Goal: Check status

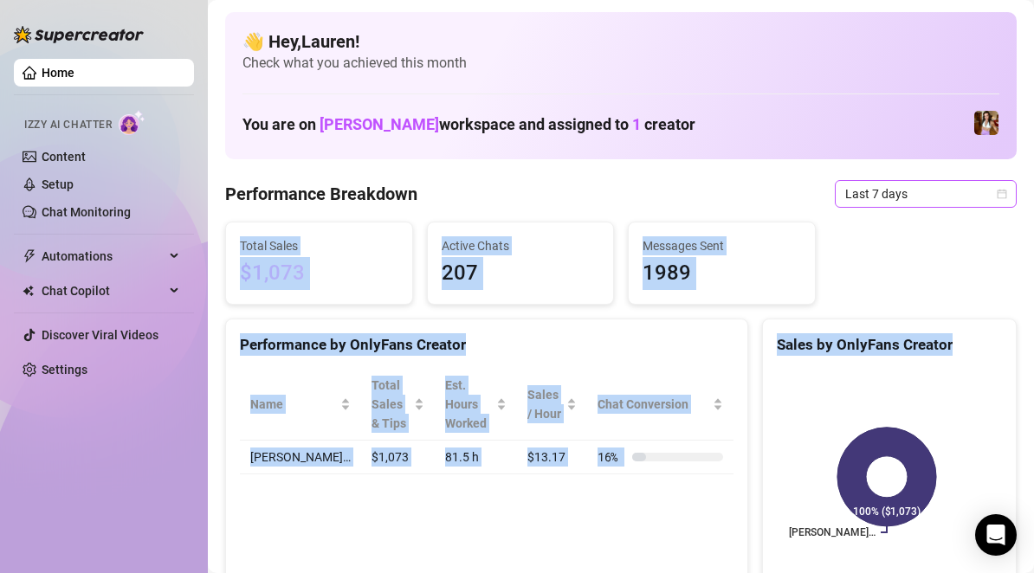
drag, startPoint x: 946, startPoint y: 319, endPoint x: 983, endPoint y: 203, distance: 121.6
click at [983, 203] on span "Last 7 days" at bounding box center [925, 194] width 161 height 26
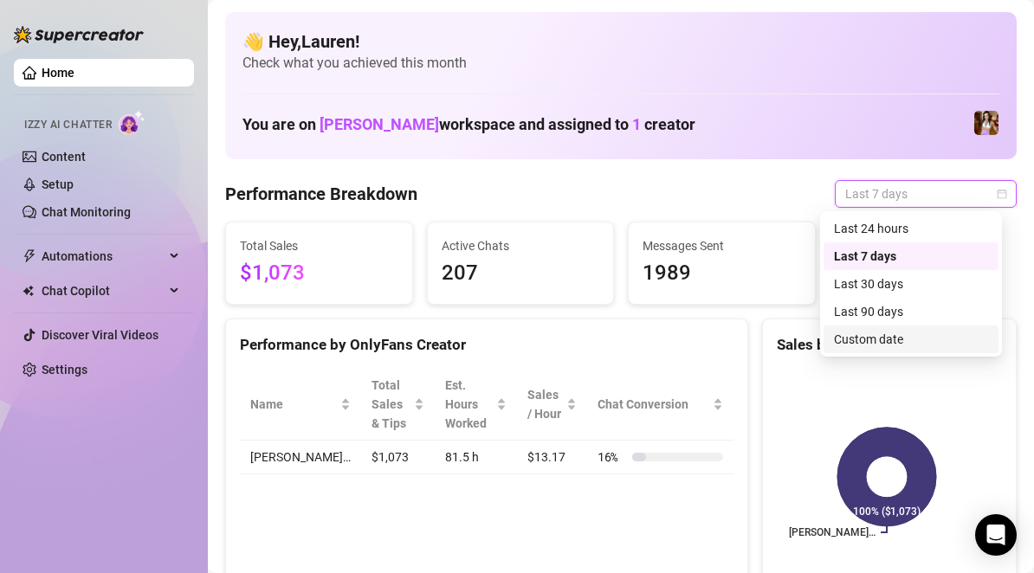
click at [937, 339] on div "Custom date" at bounding box center [911, 339] width 154 height 19
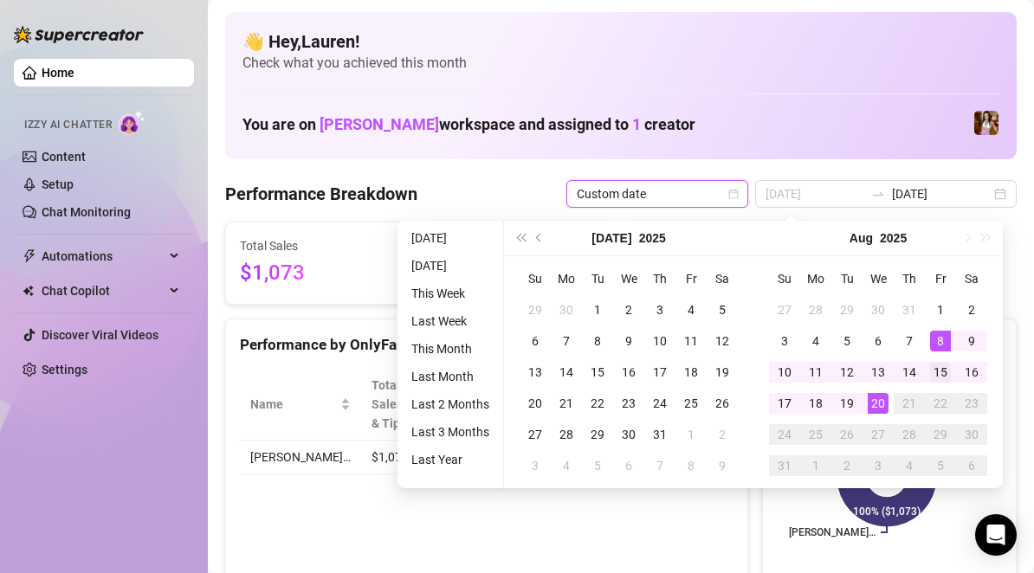
type input "[DATE]"
click at [936, 371] on div "15" at bounding box center [940, 372] width 21 height 21
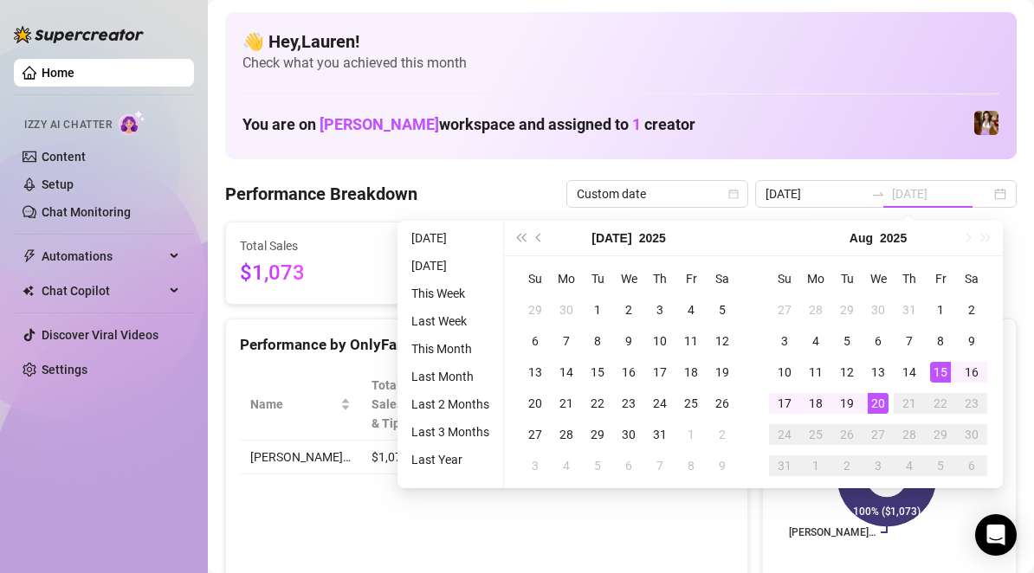
click at [880, 409] on div "20" at bounding box center [877, 403] width 21 height 21
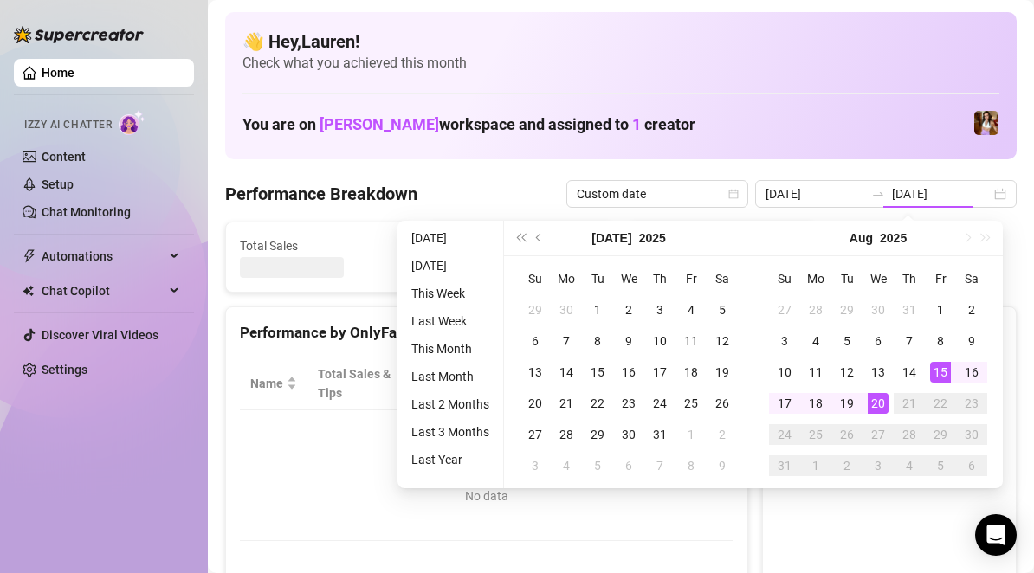
type input "[DATE]"
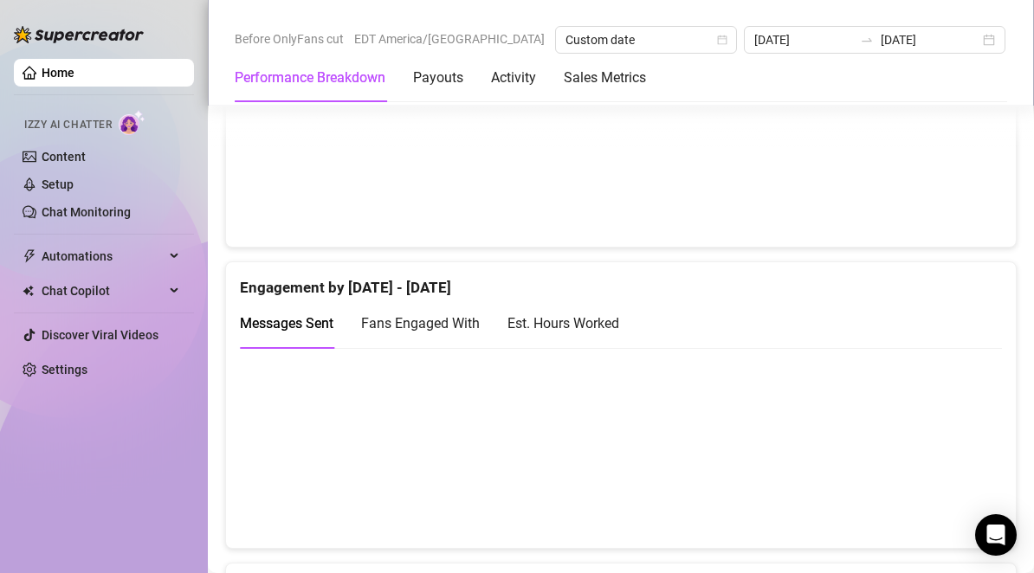
scroll to position [1067, 0]
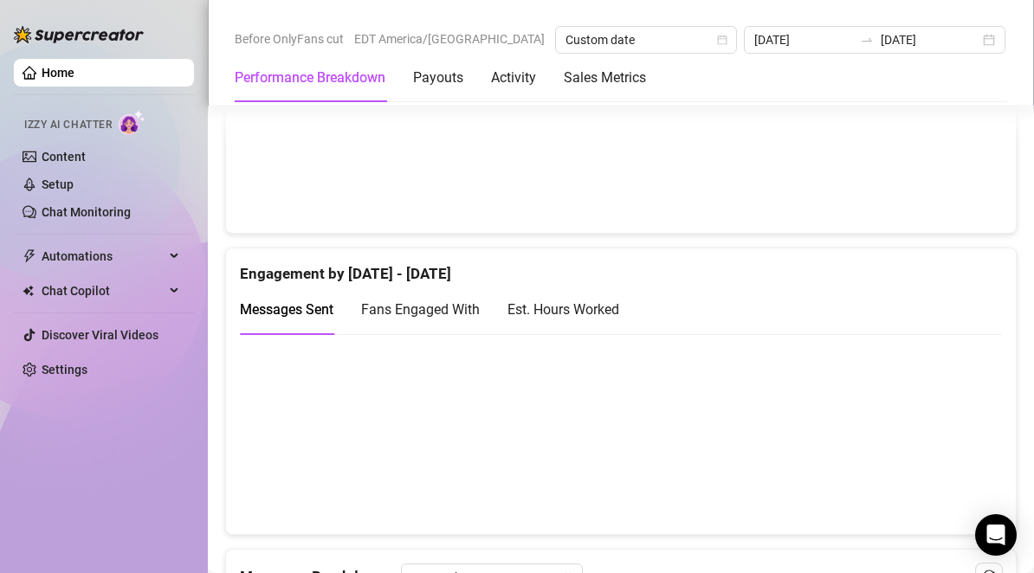
drag, startPoint x: 932, startPoint y: 294, endPoint x: 712, endPoint y: 347, distance: 227.0
click at [712, 347] on div "Engagement by [DATE] - [DATE] Messages Sent Fans Engaged With Est. Hours Worked" at bounding box center [620, 391] width 791 height 287
click at [434, 313] on span "Fans Engaged With" at bounding box center [420, 309] width 119 height 16
click at [564, 315] on div "Est. Hours Worked" at bounding box center [563, 310] width 112 height 22
